Goal: Task Accomplishment & Management: Manage account settings

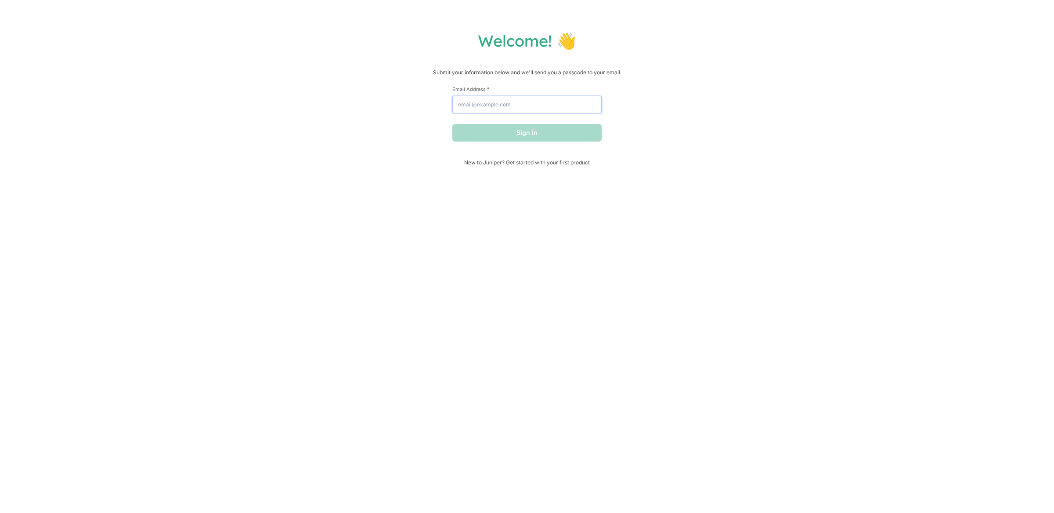
click at [520, 102] on input "Email Address *" at bounding box center [526, 105] width 149 height 18
click at [452, 124] on button "Sign in" at bounding box center [526, 133] width 149 height 18
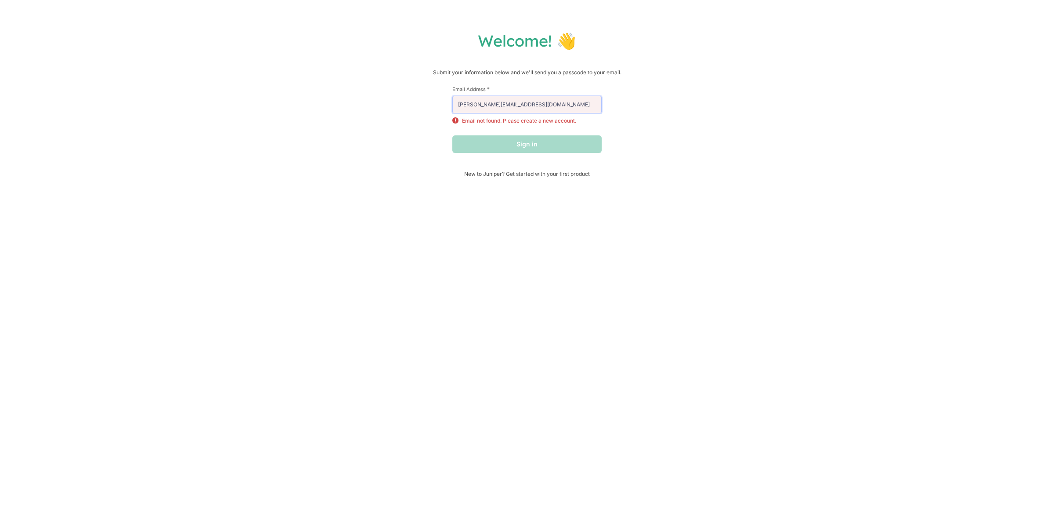
click at [517, 103] on input "[PERSON_NAME][EMAIL_ADDRESS][DOMAIN_NAME]" at bounding box center [526, 105] width 149 height 18
type input "[PERSON_NAME][EMAIL_ADDRESS][DOMAIN_NAME]"
click at [452, 135] on button "Sign in" at bounding box center [526, 144] width 149 height 18
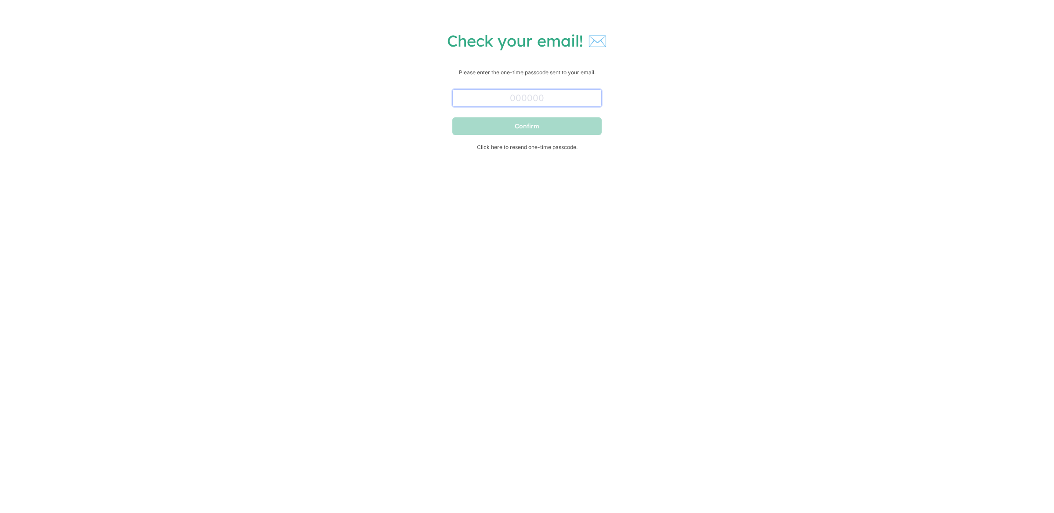
click at [535, 96] on input "text" at bounding box center [526, 98] width 149 height 18
paste input "803353"
type input "803353"
click at [525, 129] on button "Confirm" at bounding box center [526, 126] width 149 height 18
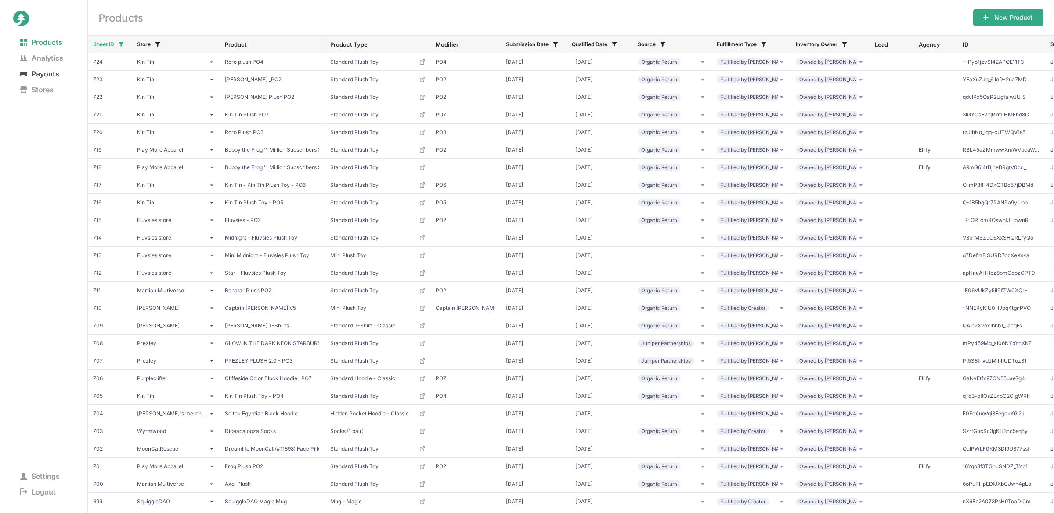
click at [45, 71] on span "Payouts" at bounding box center [39, 74] width 53 height 12
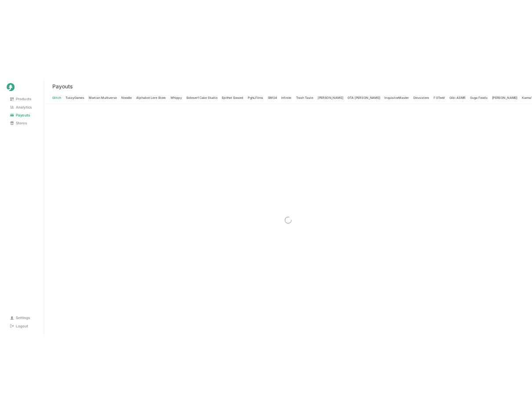
scroll to position [0, 12421]
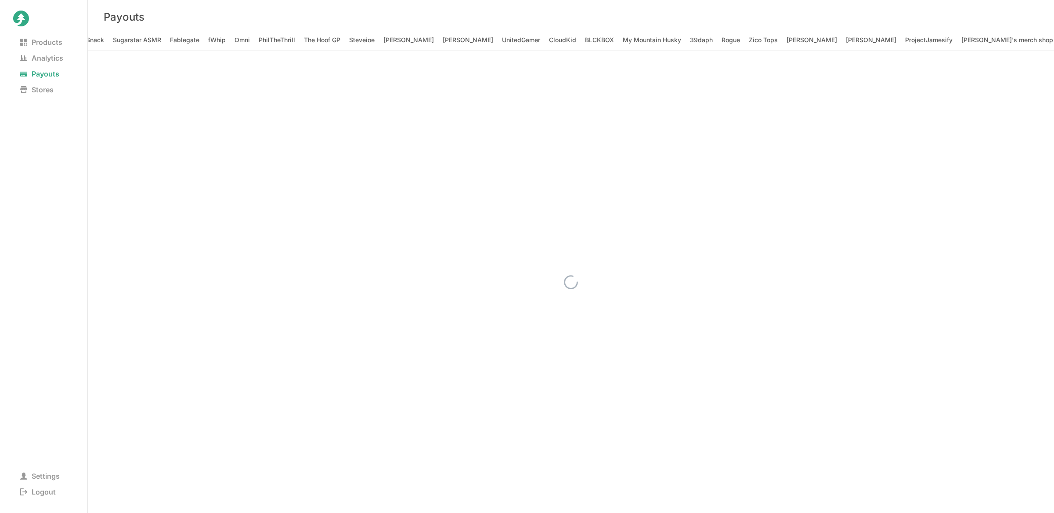
click at [562, 40] on nav "Glitch TussyGames Martian Multiverse Noodle Alphabet Lore Store Whippy Sideserf…" at bounding box center [571, 42] width 966 height 17
drag, startPoint x: 572, startPoint y: 39, endPoint x: 565, endPoint y: 41, distance: 6.8
